Goal: Navigation & Orientation: Find specific page/section

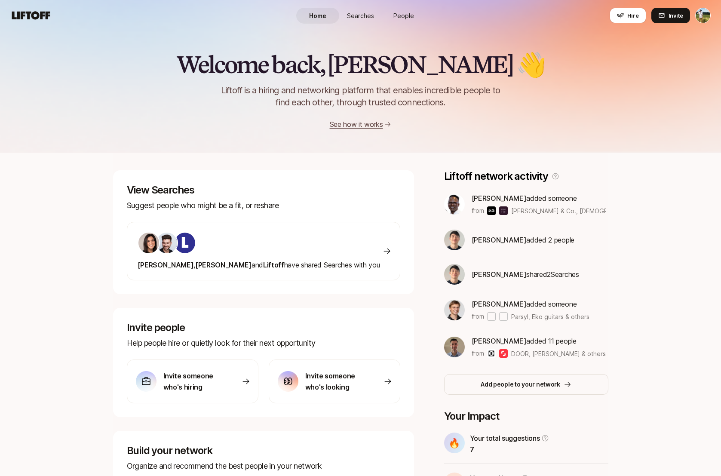
click at [395, 18] on span "People" at bounding box center [403, 15] width 21 height 9
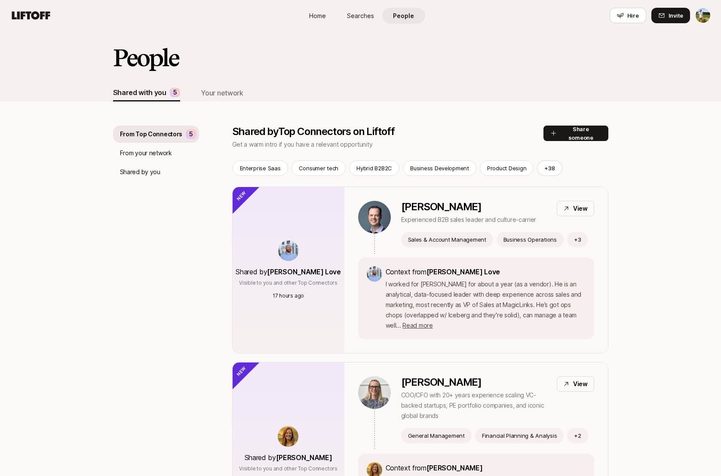
click at [365, 14] on span "Searches" at bounding box center [360, 15] width 27 height 9
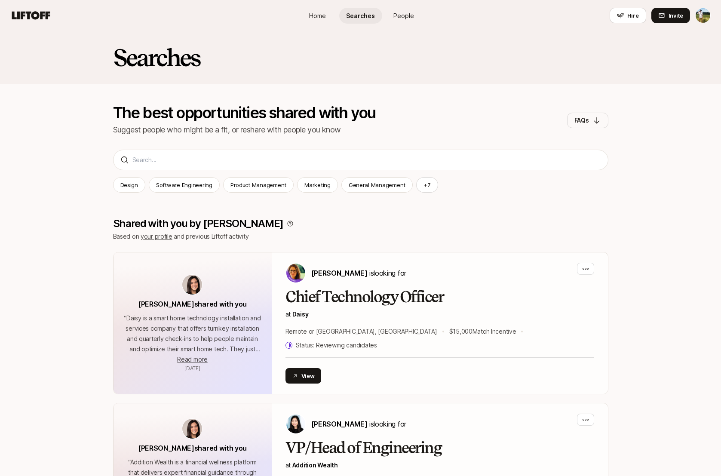
click at [390, 16] on link "People" at bounding box center [403, 16] width 43 height 16
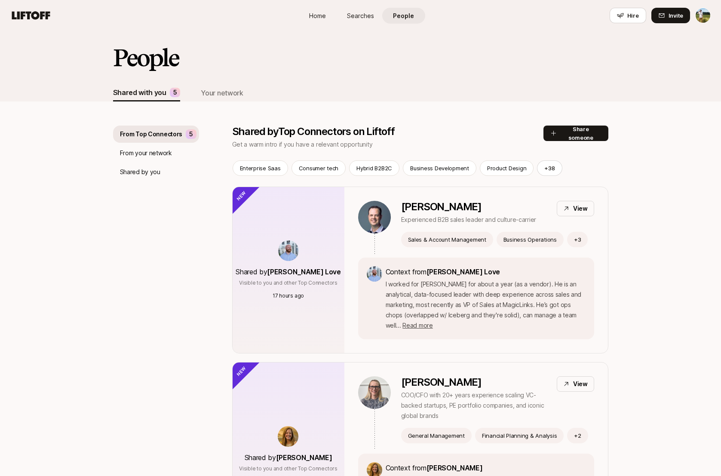
click at [350, 17] on span "Searches" at bounding box center [360, 15] width 27 height 9
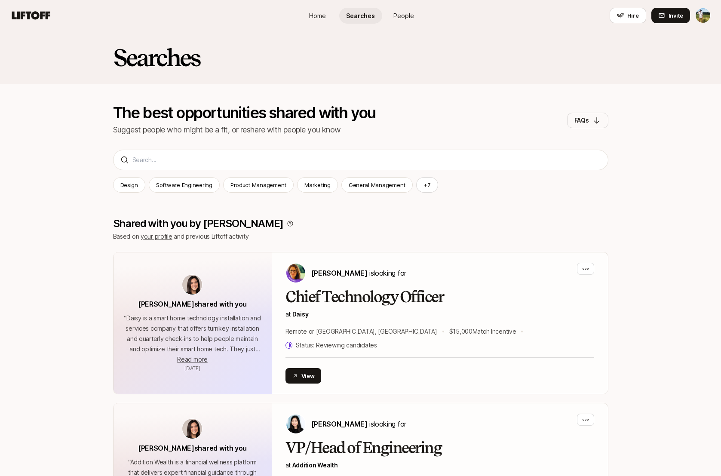
click at [402, 17] on span "People" at bounding box center [403, 15] width 21 height 9
